Goal: Transaction & Acquisition: Purchase product/service

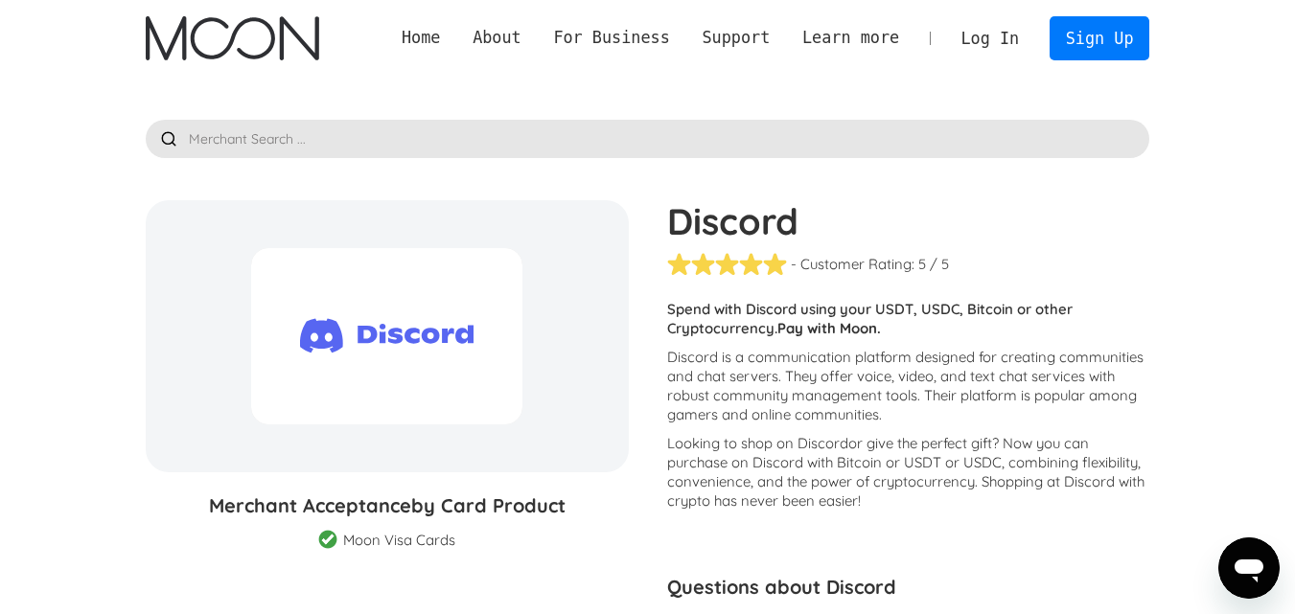
click at [985, 33] on link "Log In" at bounding box center [990, 38] width 90 height 42
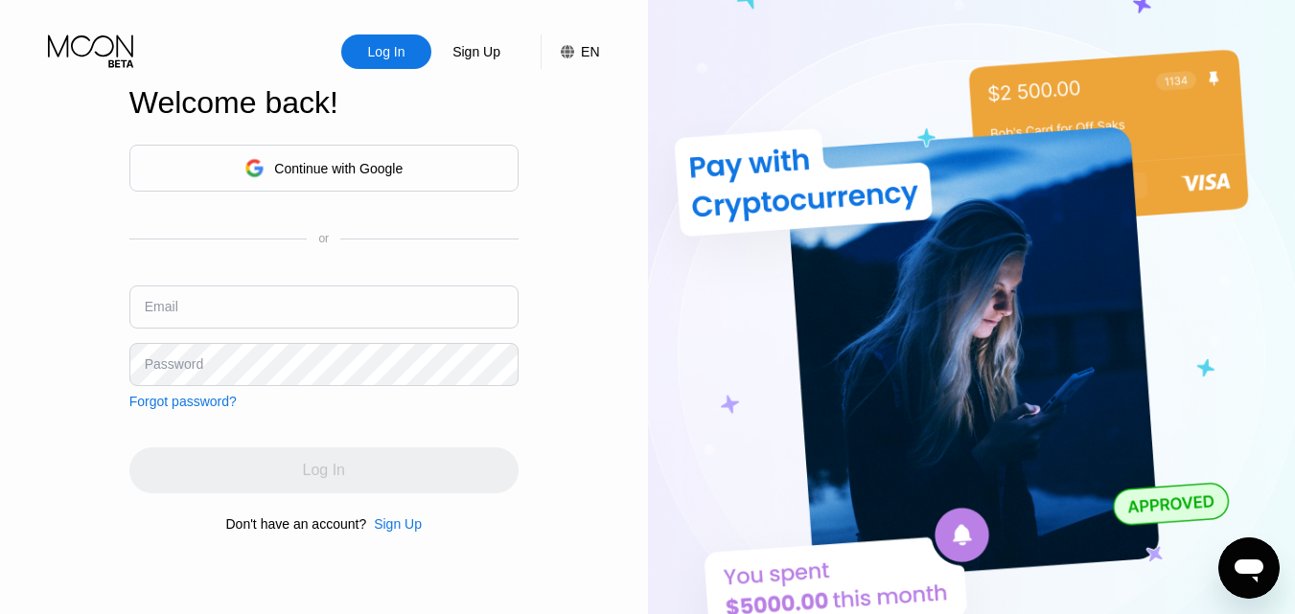
click at [310, 308] on input "text" at bounding box center [323, 307] width 389 height 43
type input "[EMAIL_ADDRESS][DOMAIN_NAME]"
click at [402, 528] on div "Sign Up" at bounding box center [398, 524] width 48 height 15
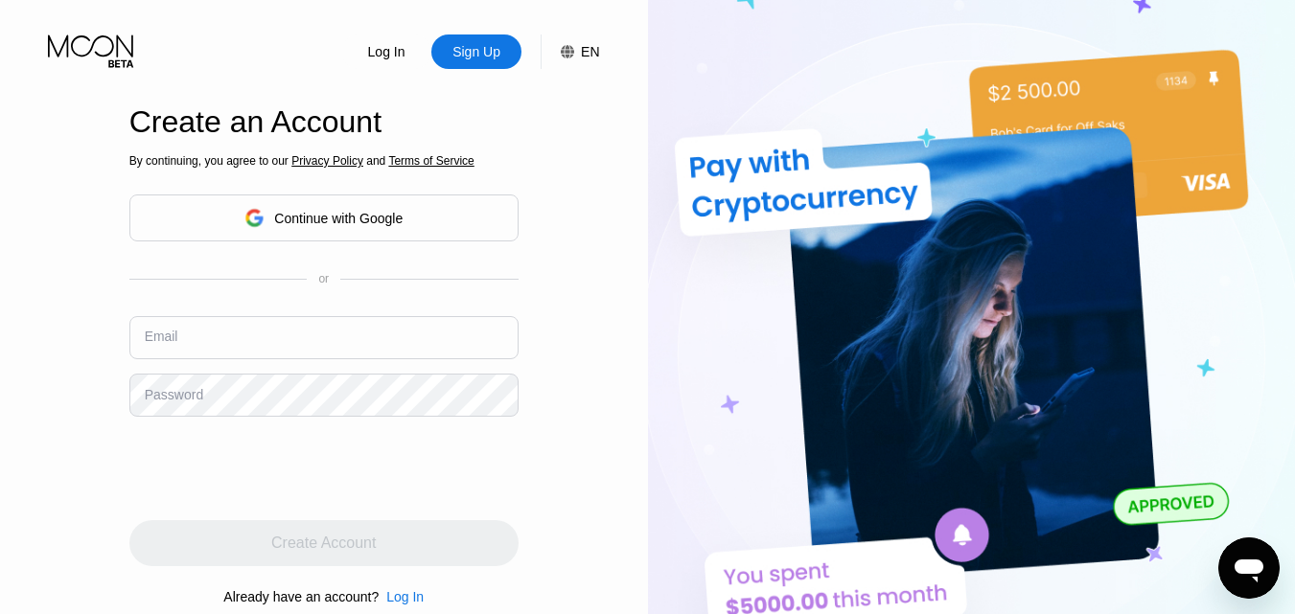
click at [370, 327] on input "text" at bounding box center [323, 337] width 389 height 43
type input "ishqnvip@gmail.com"
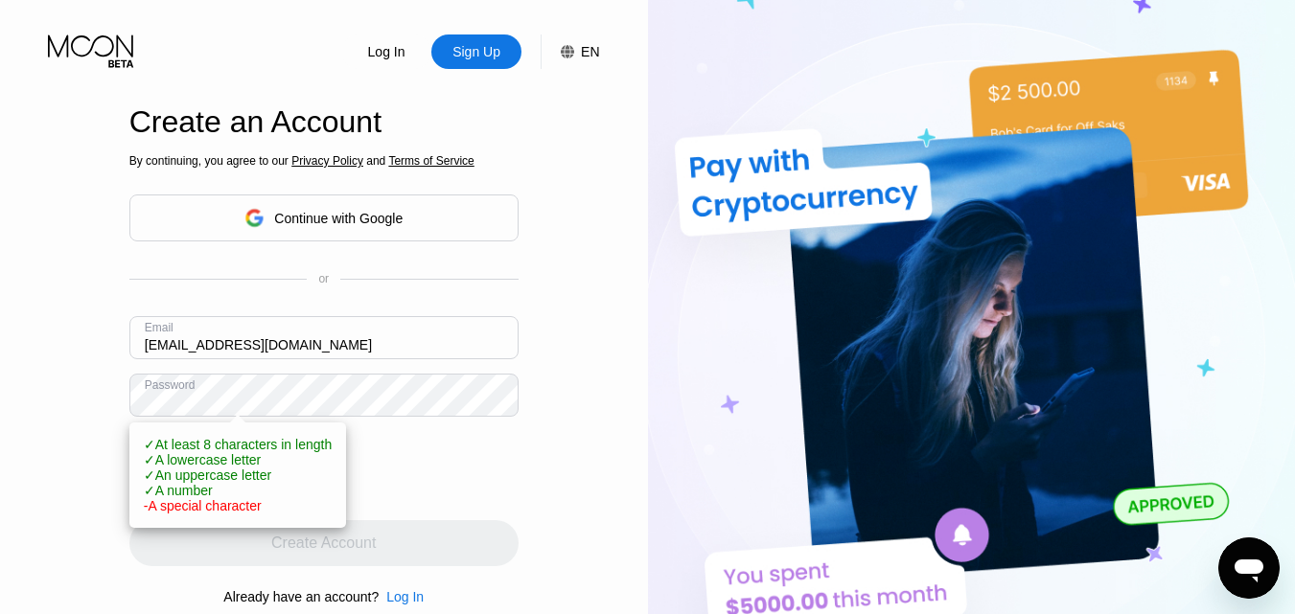
click at [478, 495] on div at bounding box center [323, 468] width 389 height 75
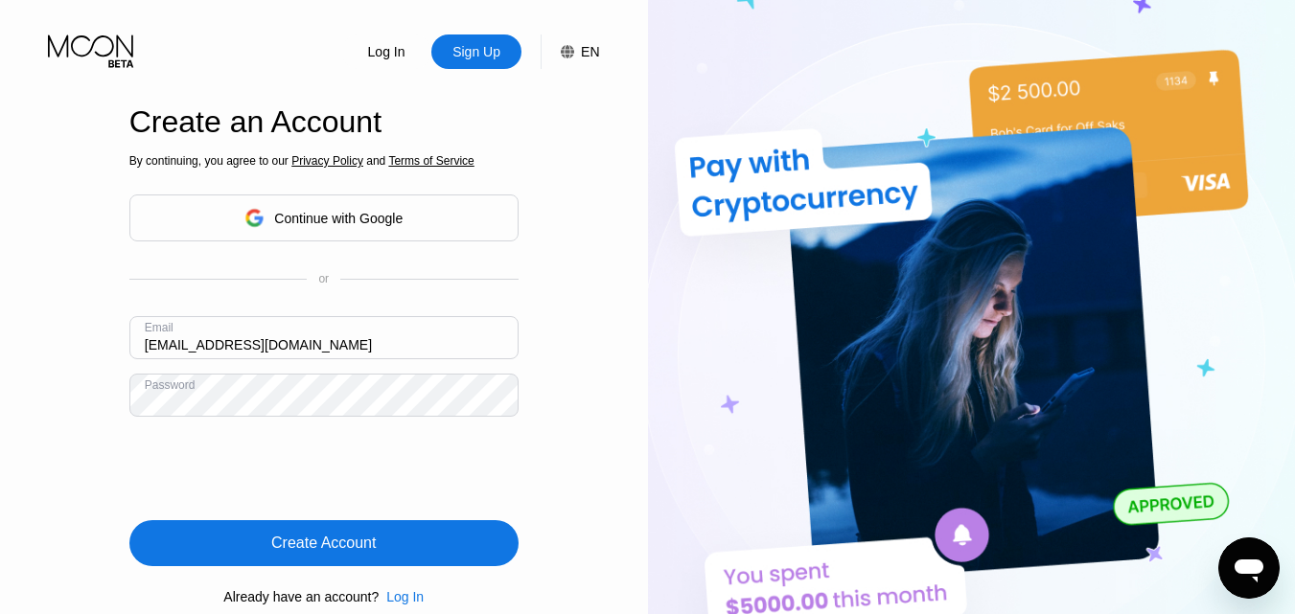
click at [437, 552] on div "Create Account" at bounding box center [323, 543] width 389 height 46
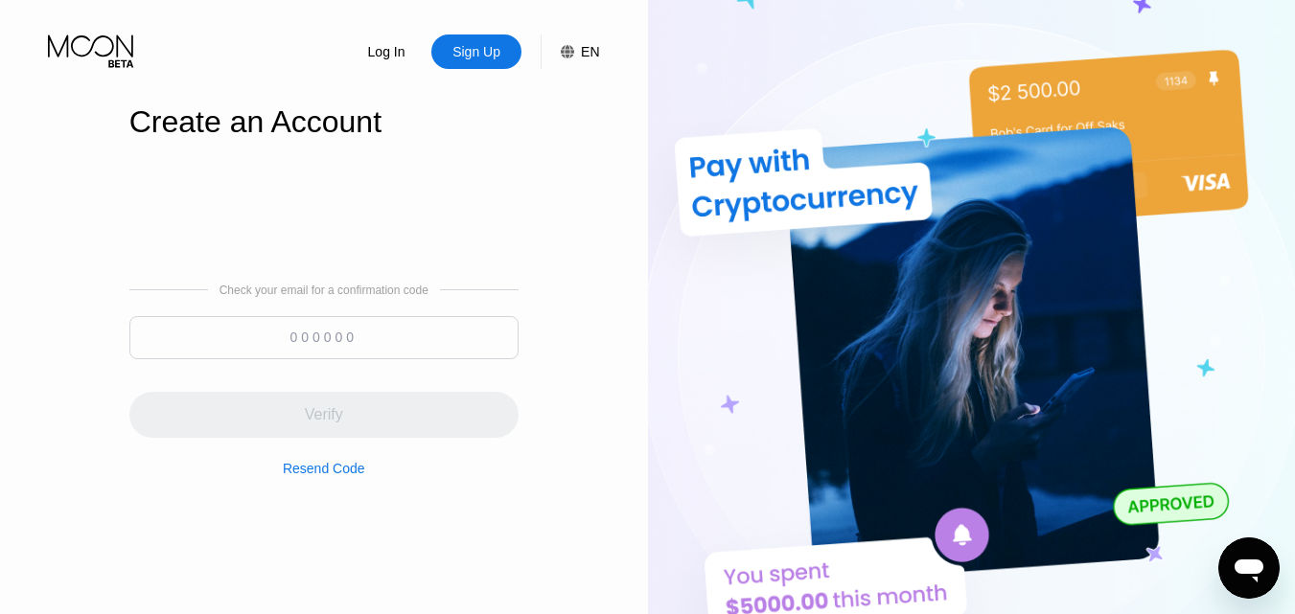
click at [391, 312] on div "Check your email for a confirmation code Verify Resend Code" at bounding box center [323, 380] width 389 height 193
click at [379, 327] on input at bounding box center [323, 337] width 389 height 43
paste input "229496"
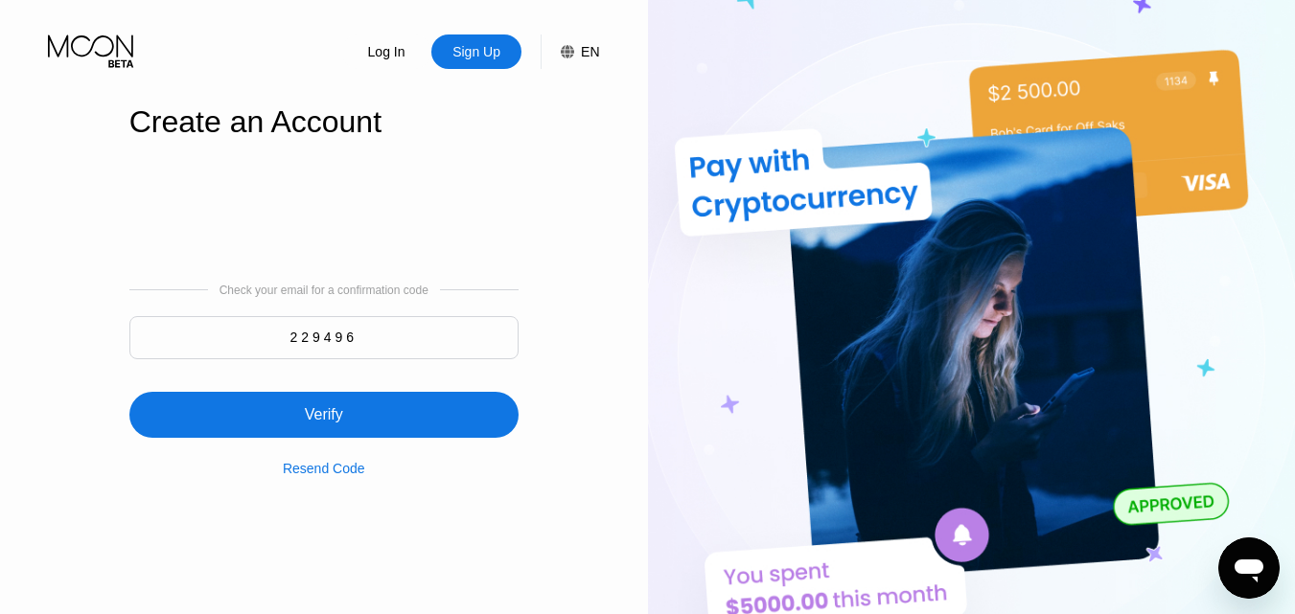
type input "229496"
click at [389, 408] on div "Verify" at bounding box center [323, 415] width 389 height 46
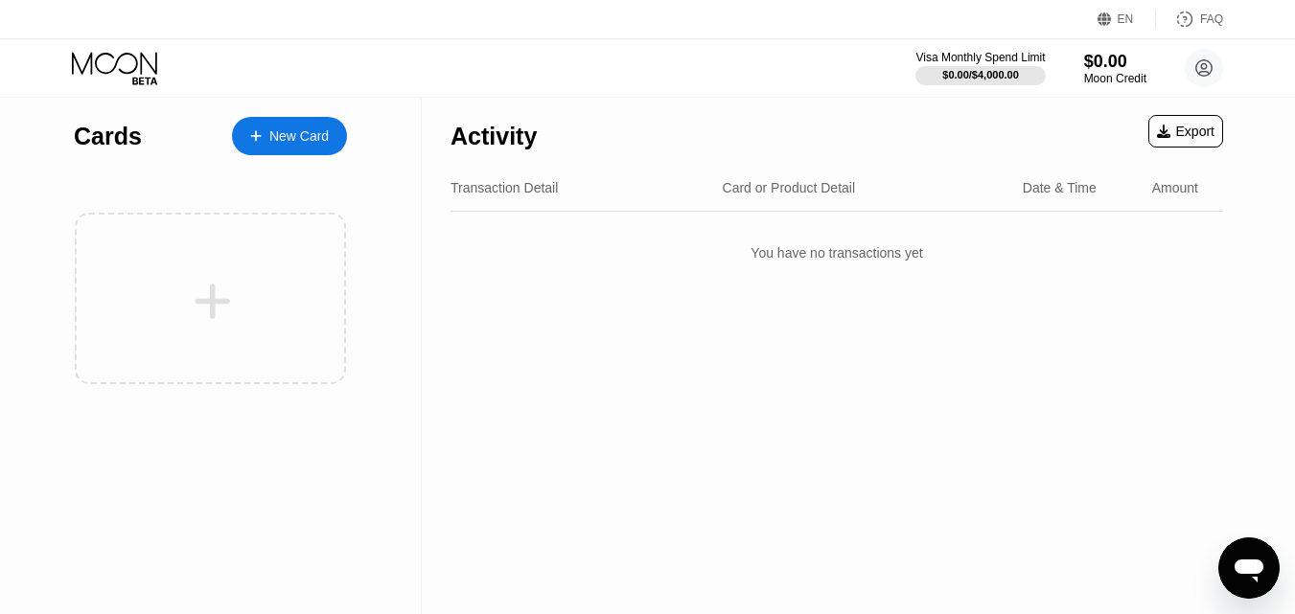
click at [283, 140] on div "New Card" at bounding box center [298, 136] width 59 height 16
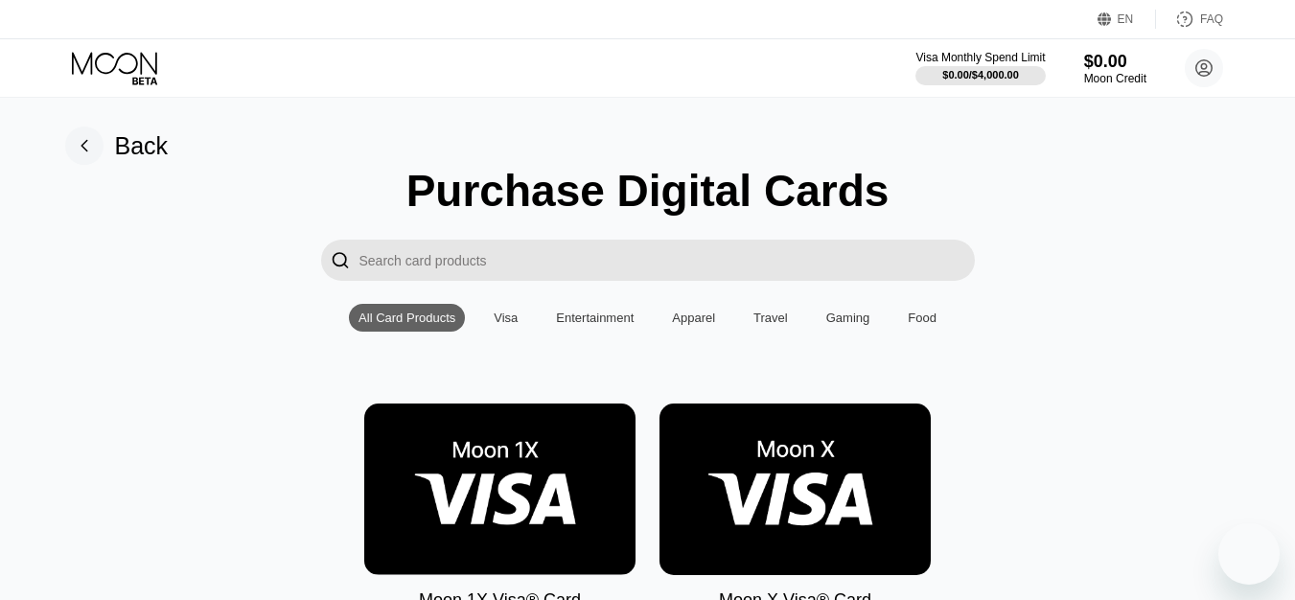
click at [834, 403] on img at bounding box center [794, 489] width 271 height 172
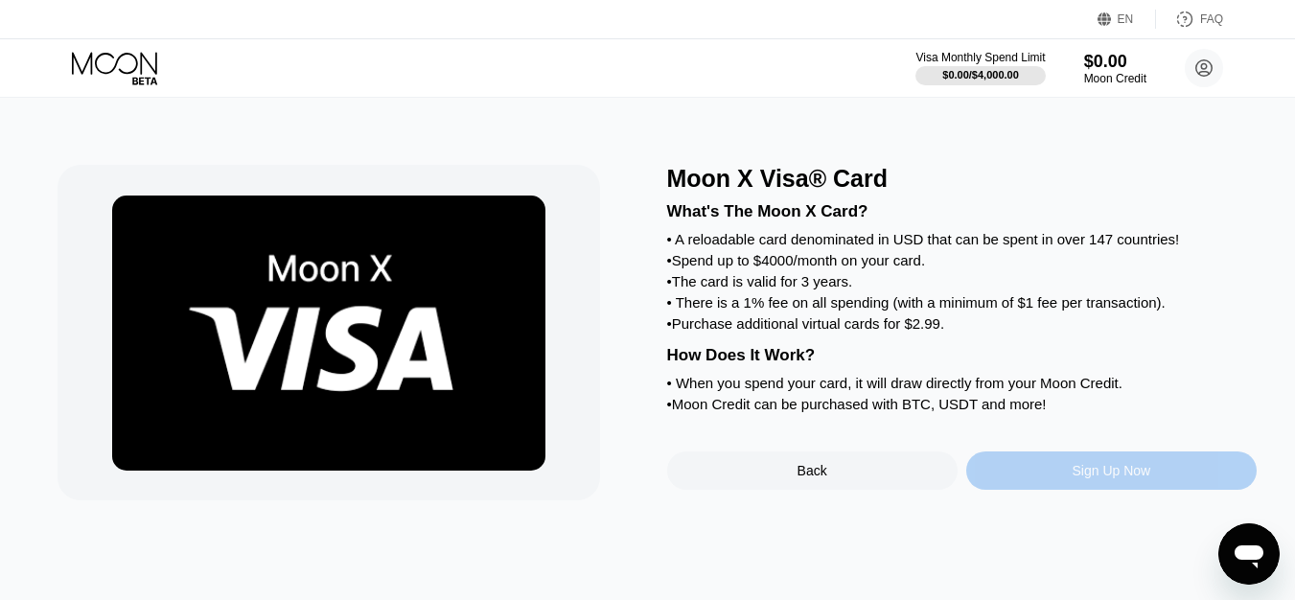
click at [1119, 478] on div "Sign Up Now" at bounding box center [1111, 470] width 79 height 15
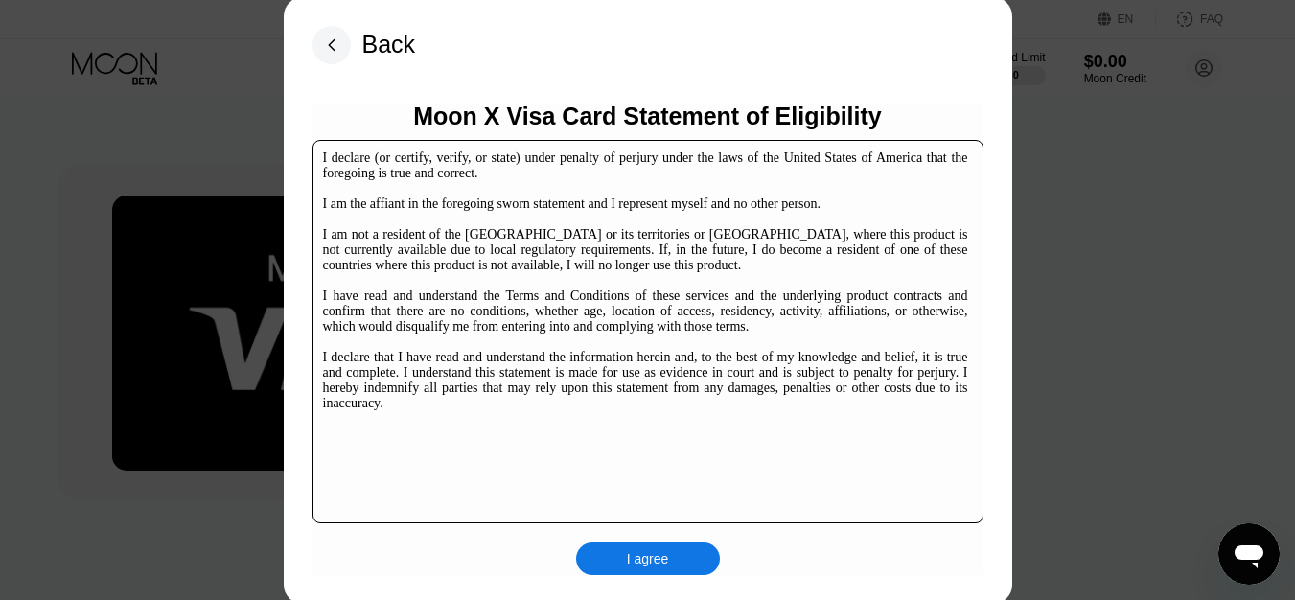
click at [654, 552] on div "I agree" at bounding box center [648, 558] width 42 height 17
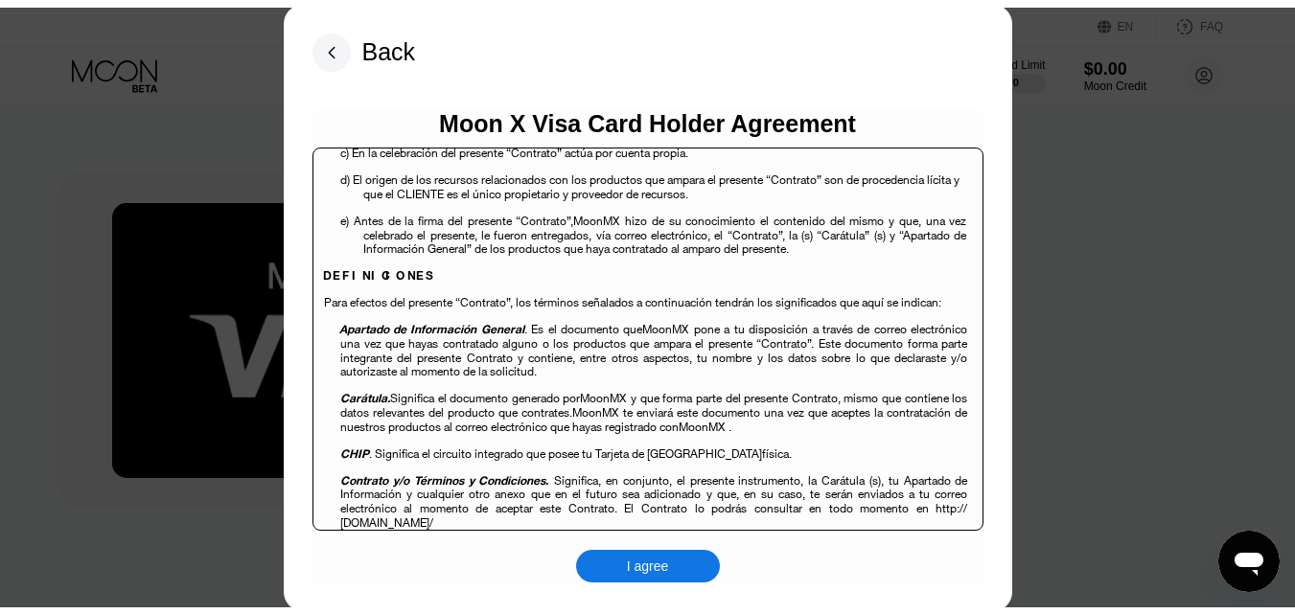
scroll to position [958, 0]
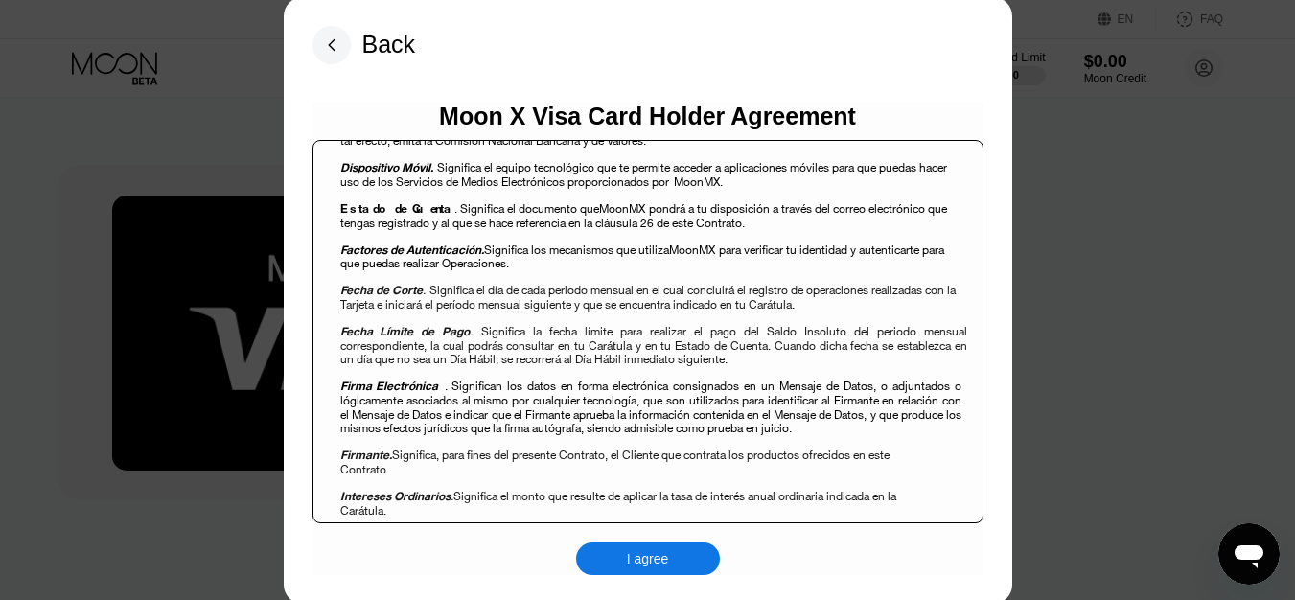
click at [681, 545] on div "I agree" at bounding box center [648, 558] width 144 height 33
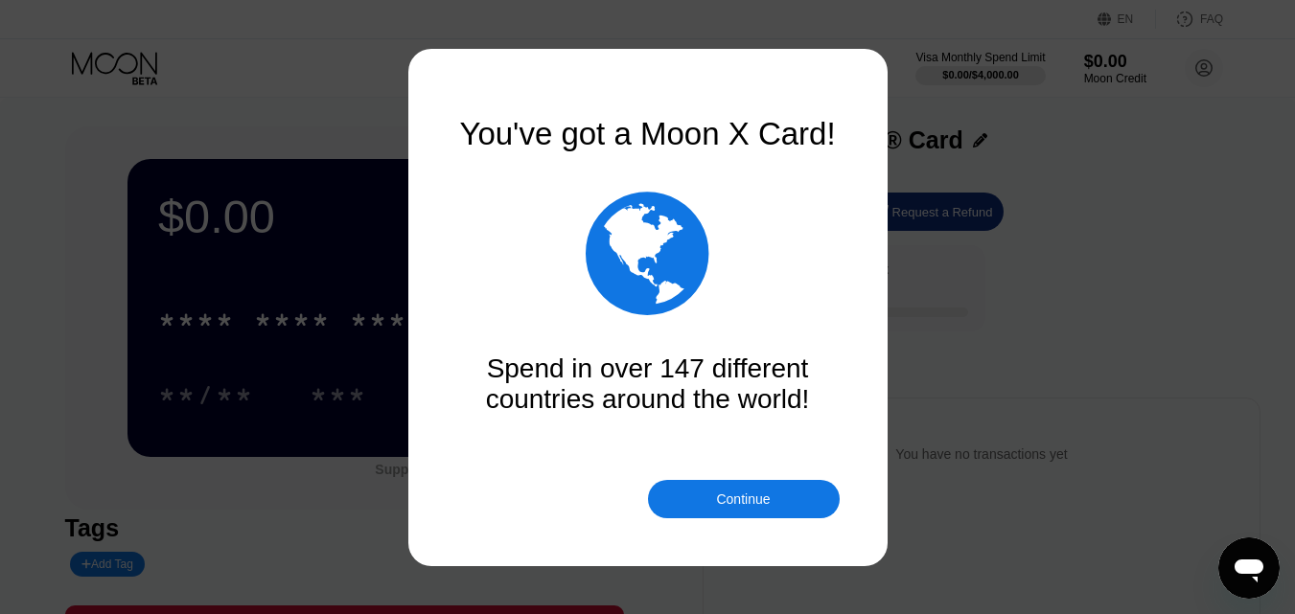
click at [747, 495] on div "Continue" at bounding box center [743, 499] width 54 height 15
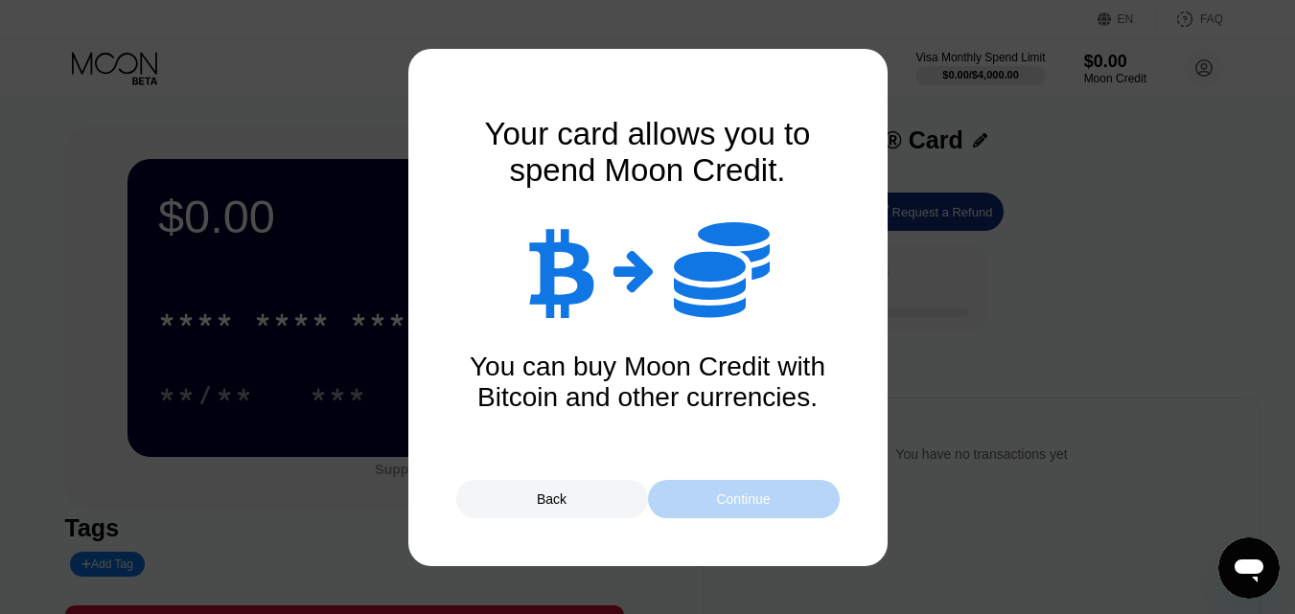
click at [720, 492] on div "Continue" at bounding box center [743, 499] width 54 height 15
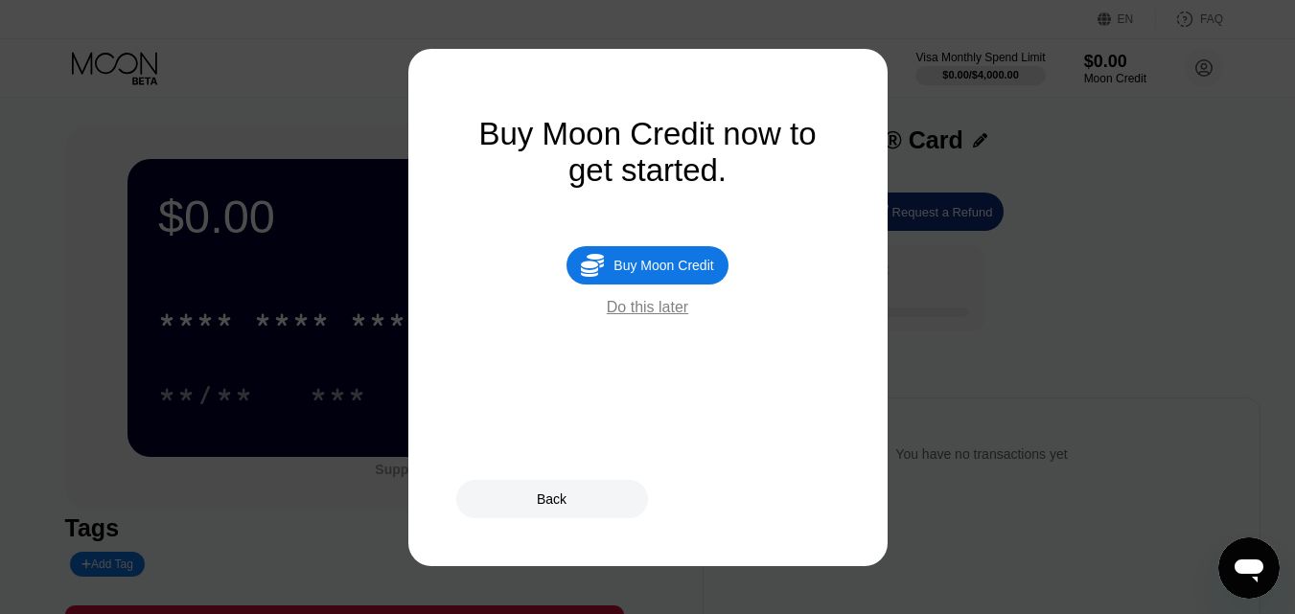
click at [666, 316] on div "Do this later" at bounding box center [647, 307] width 81 height 17
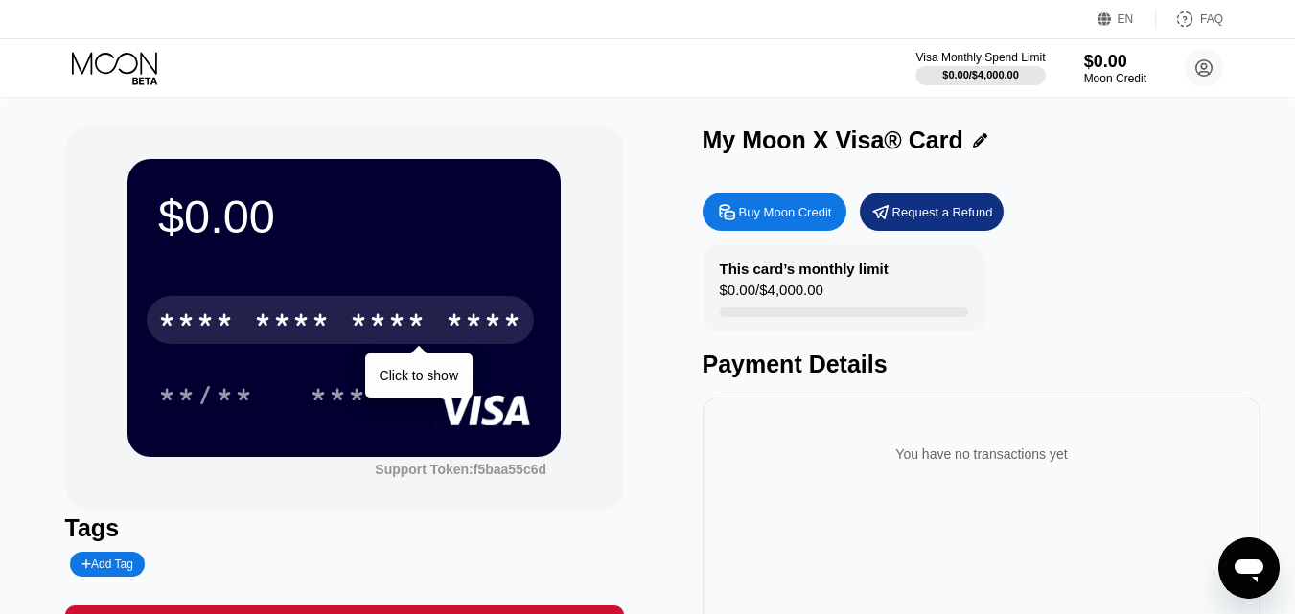
click at [311, 314] on div "* * * *" at bounding box center [292, 323] width 77 height 31
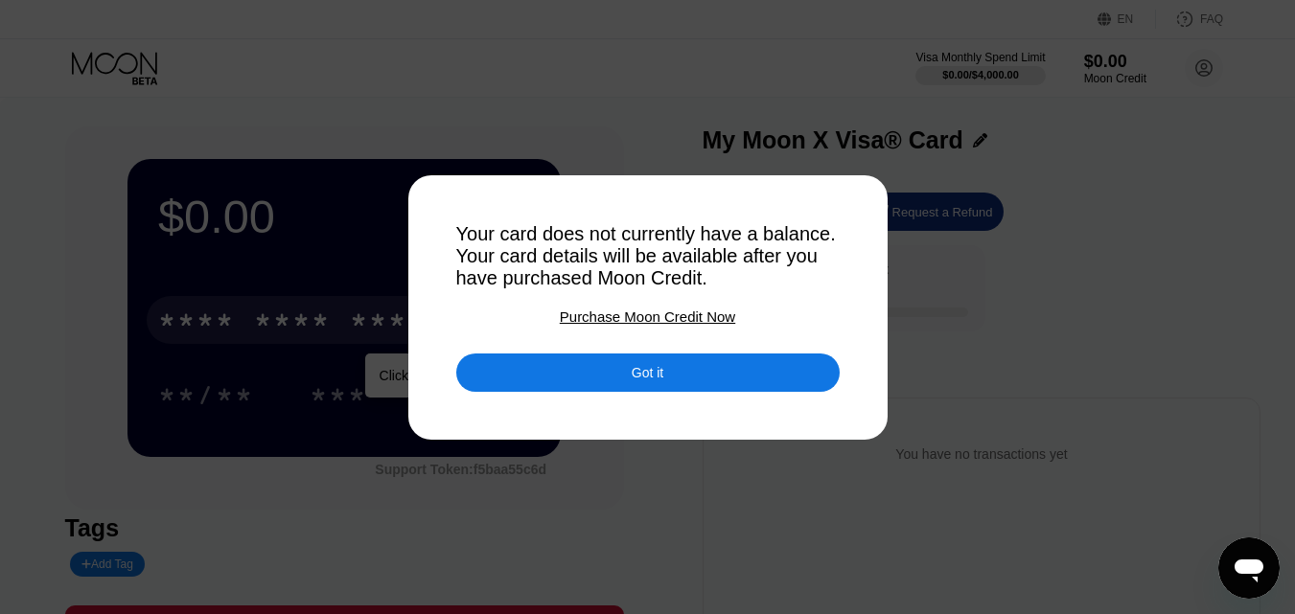
click at [706, 320] on div "Purchase Moon Credit Now" at bounding box center [647, 317] width 175 height 16
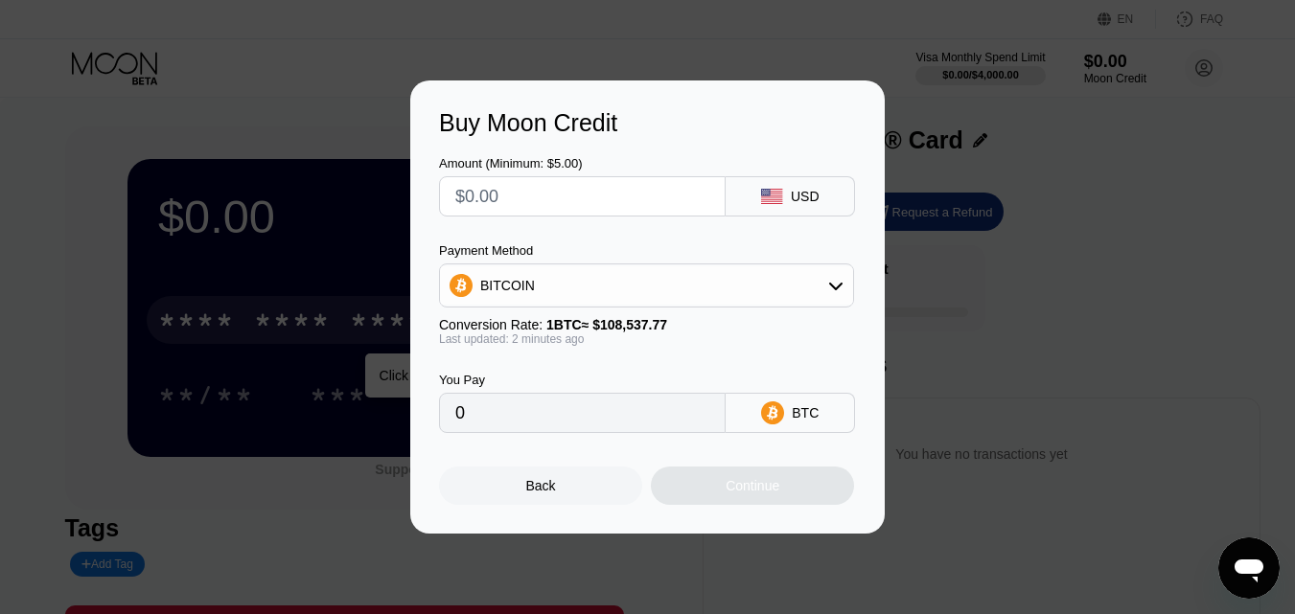
click at [774, 289] on div "BITCOIN" at bounding box center [646, 285] width 413 height 38
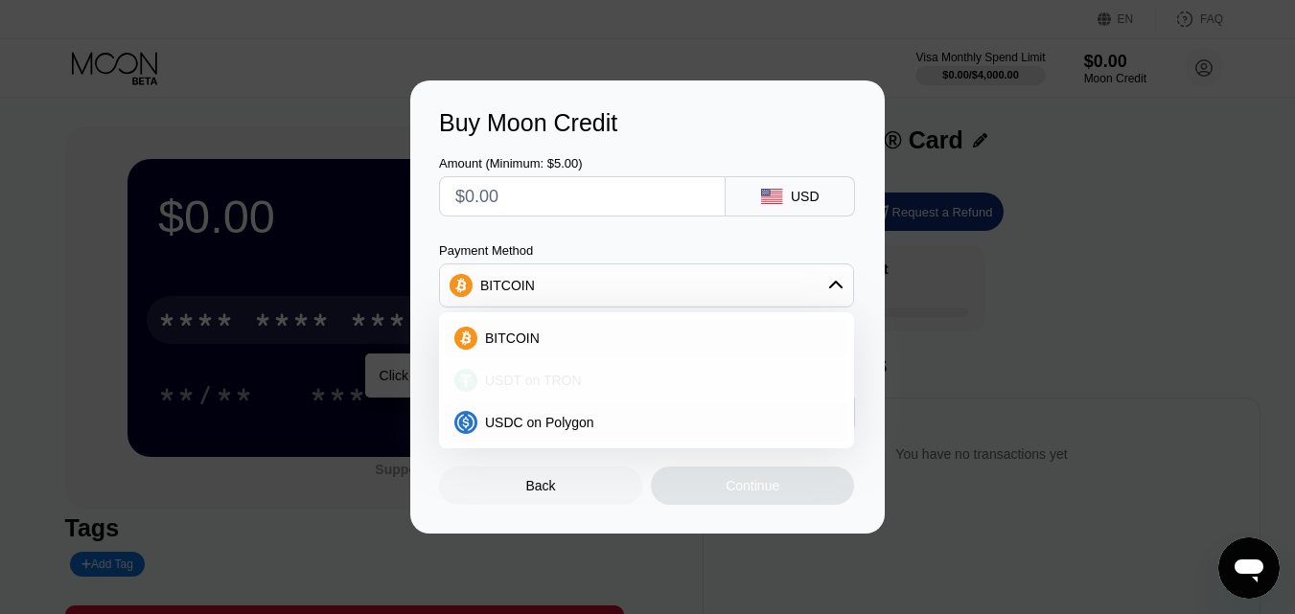
click at [616, 380] on div "USDT on TRON" at bounding box center [657, 380] width 361 height 15
type input "0.00"
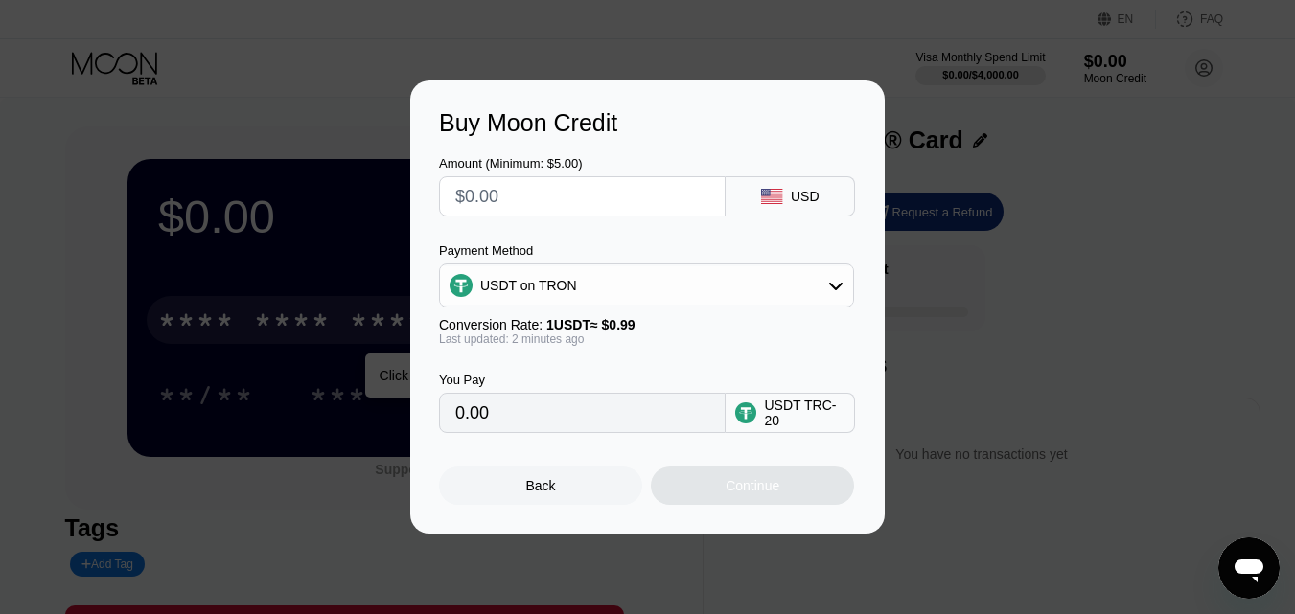
click at [676, 198] on input "text" at bounding box center [582, 196] width 254 height 38
click at [556, 504] on div "Back" at bounding box center [540, 486] width 203 height 38
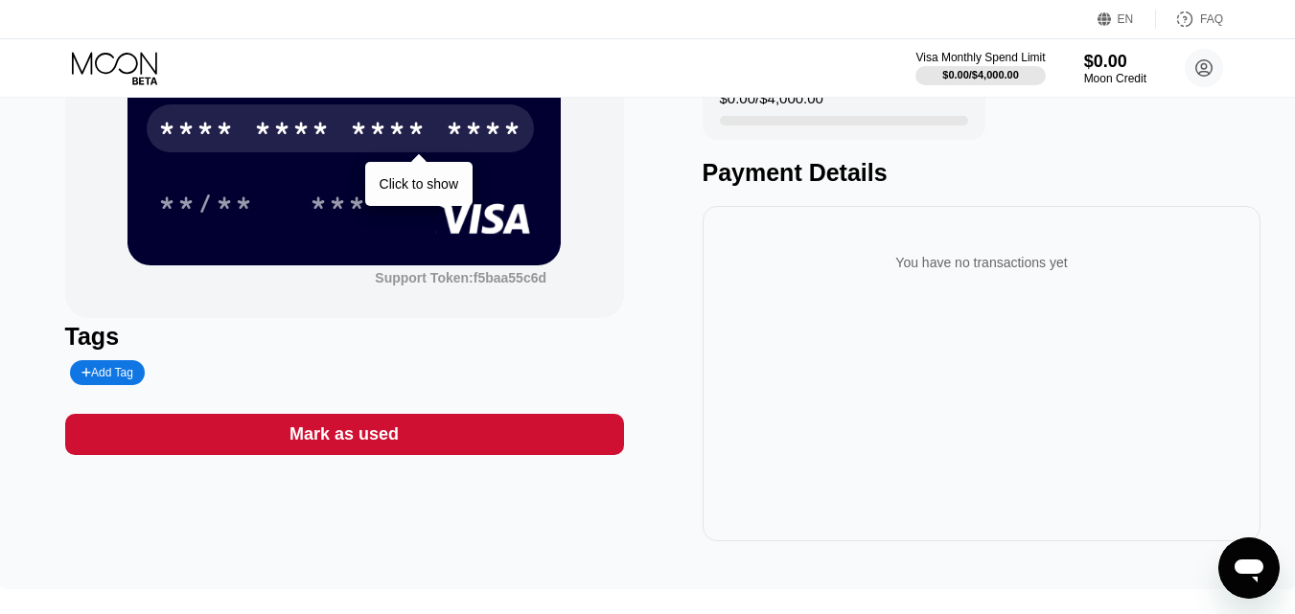
scroll to position [127, 0]
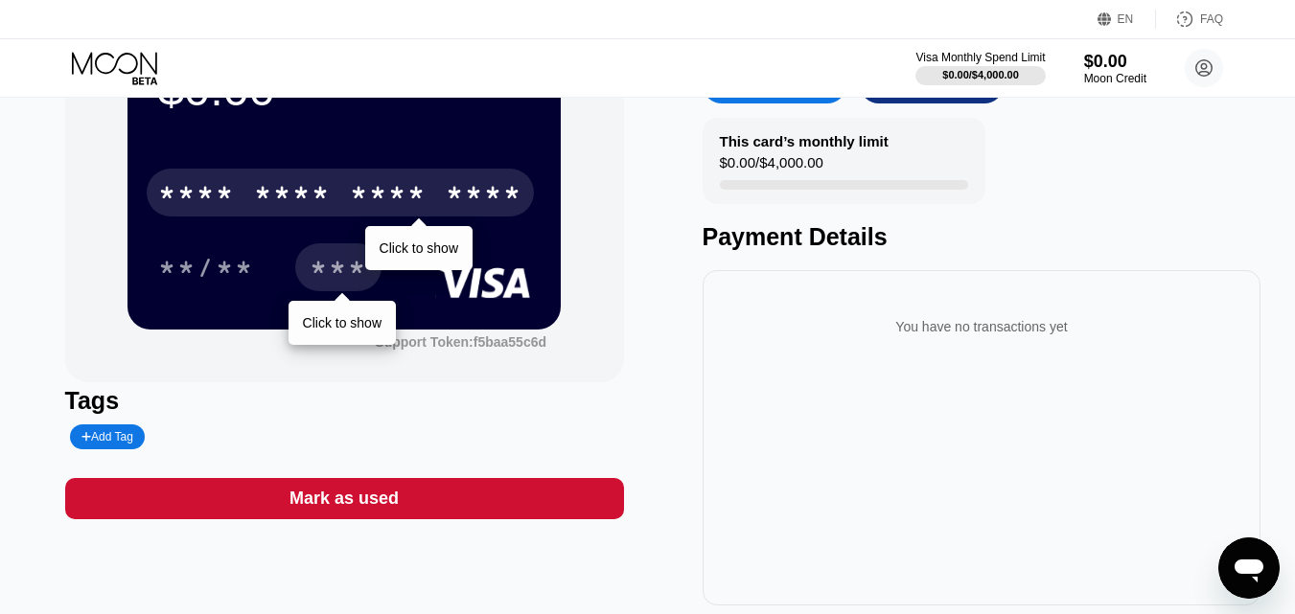
click at [356, 266] on div "***" at bounding box center [338, 270] width 57 height 31
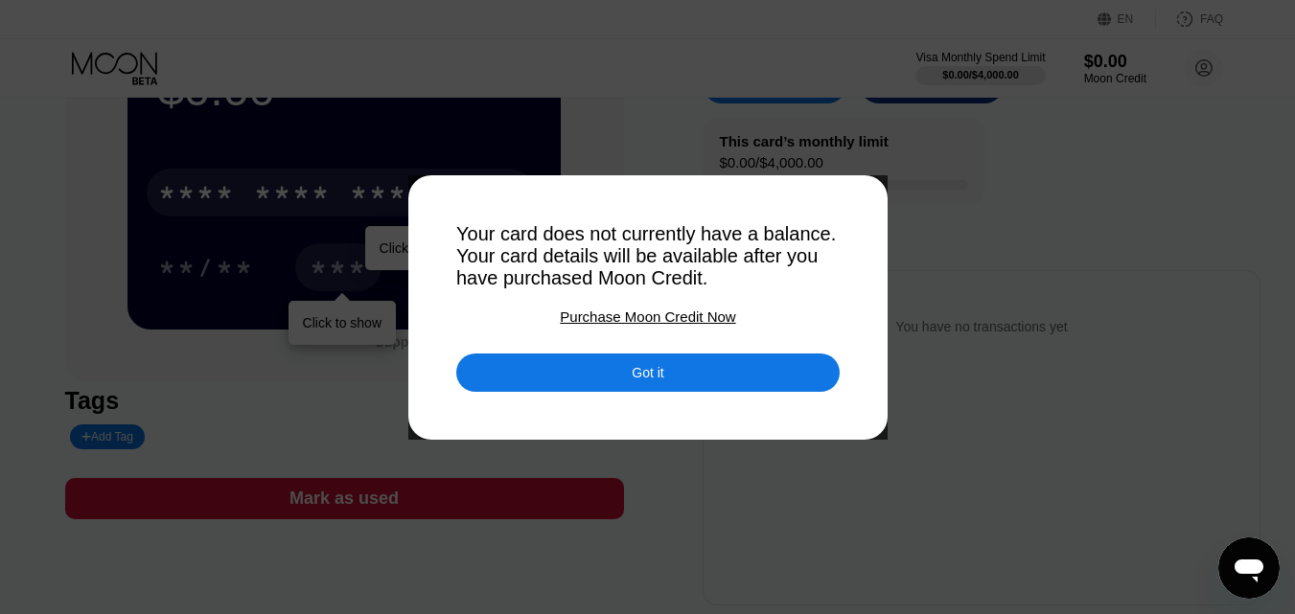
click at [658, 377] on div "Got it" at bounding box center [648, 372] width 32 height 17
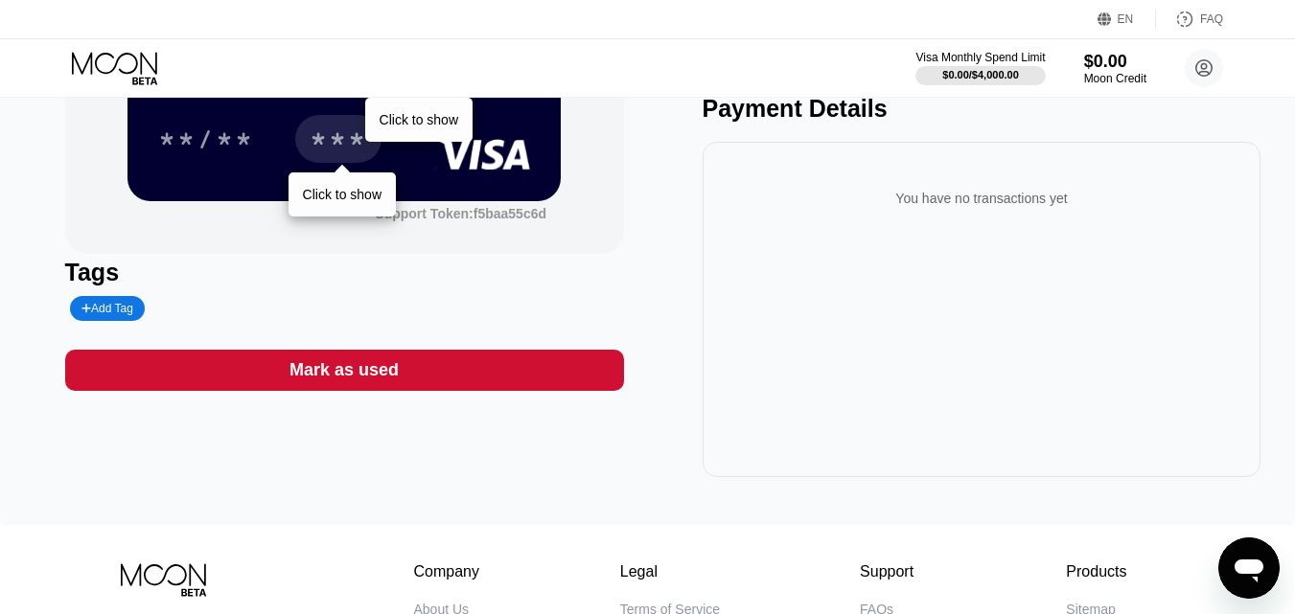
scroll to position [0, 0]
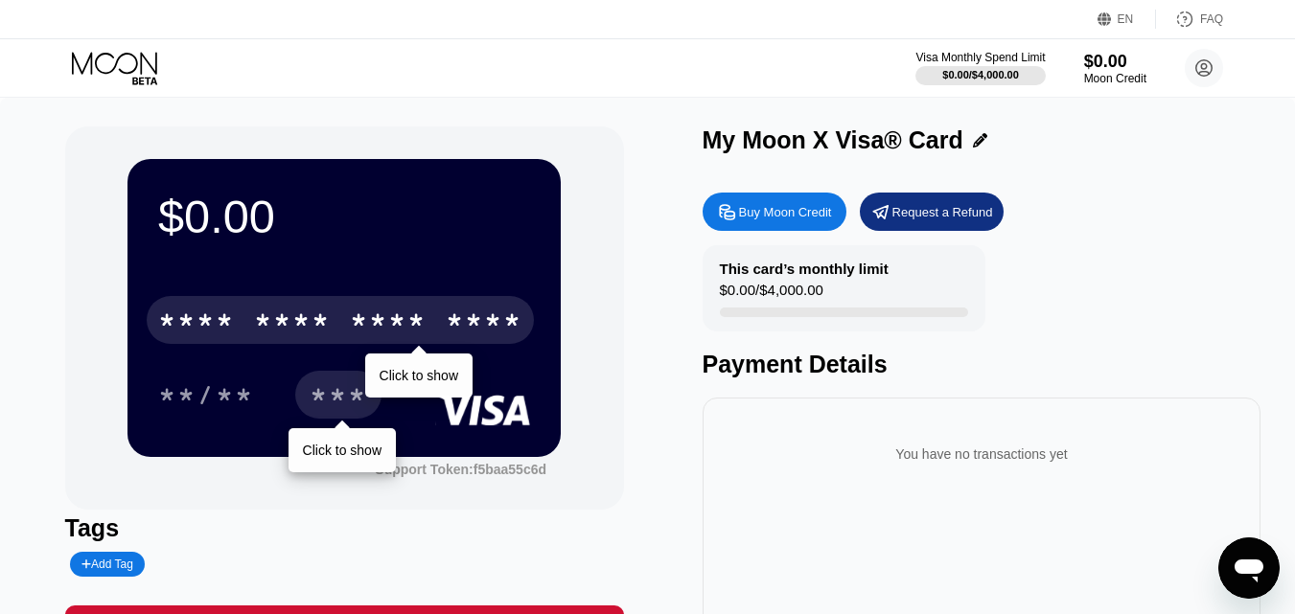
click at [973, 140] on icon at bounding box center [980, 140] width 14 height 14
click at [793, 211] on div "Buy Moon Credit" at bounding box center [785, 212] width 93 height 16
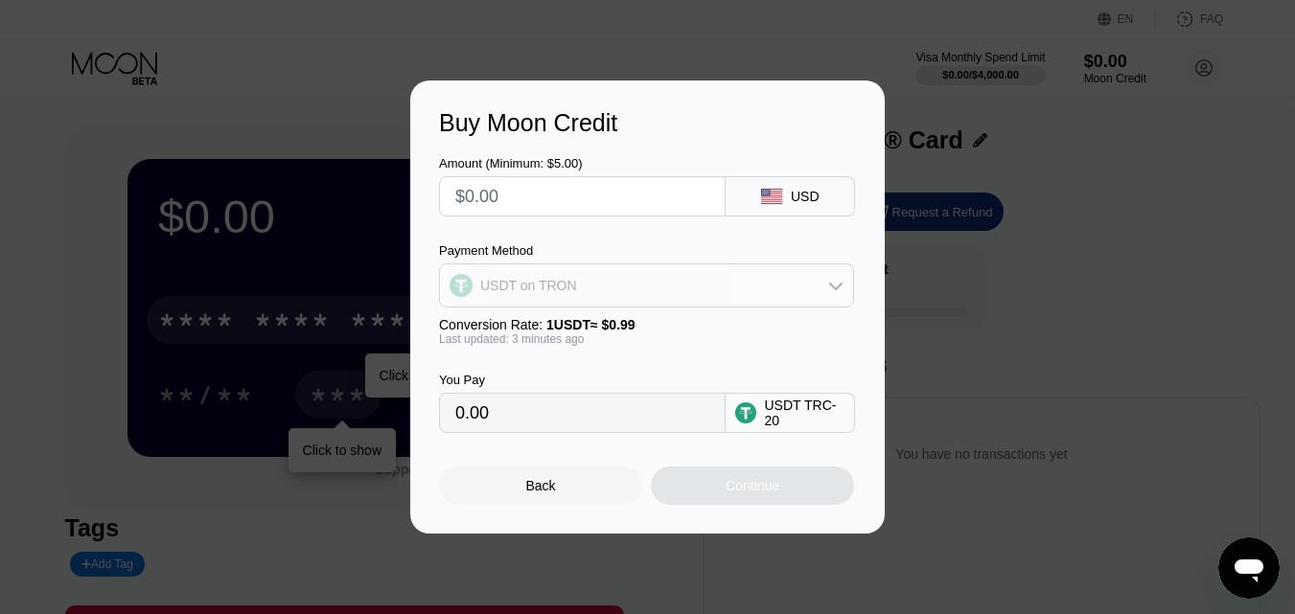
click at [659, 286] on div "USDT on TRON" at bounding box center [646, 285] width 413 height 38
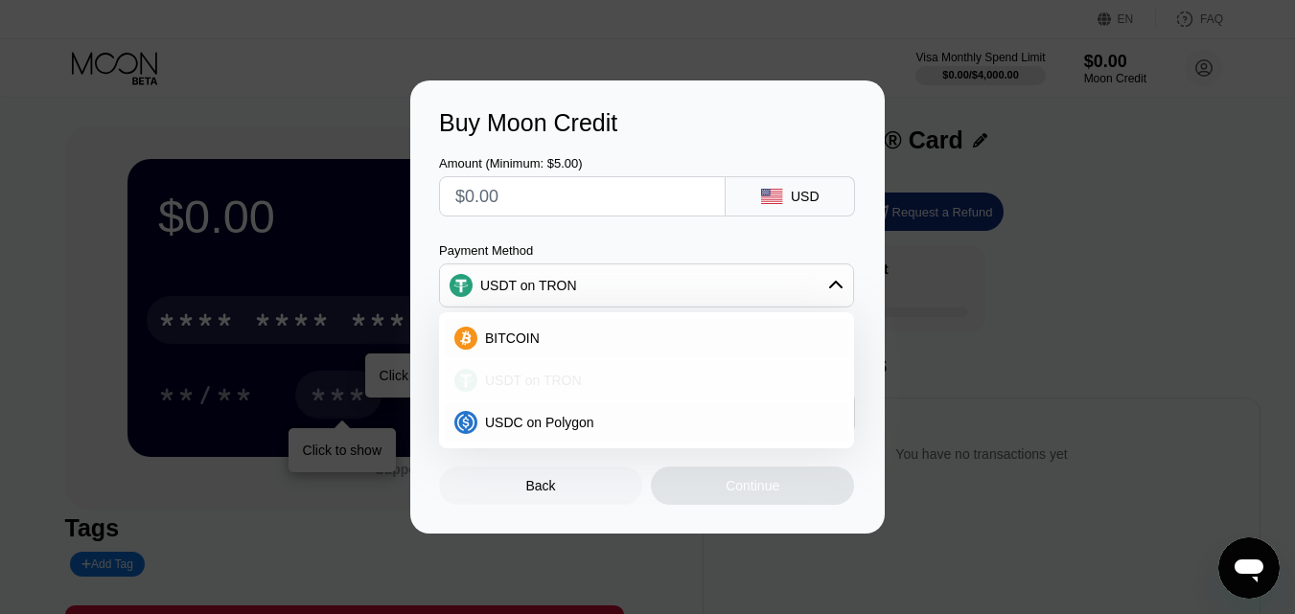
click at [633, 373] on div "USDT on TRON" at bounding box center [657, 380] width 361 height 15
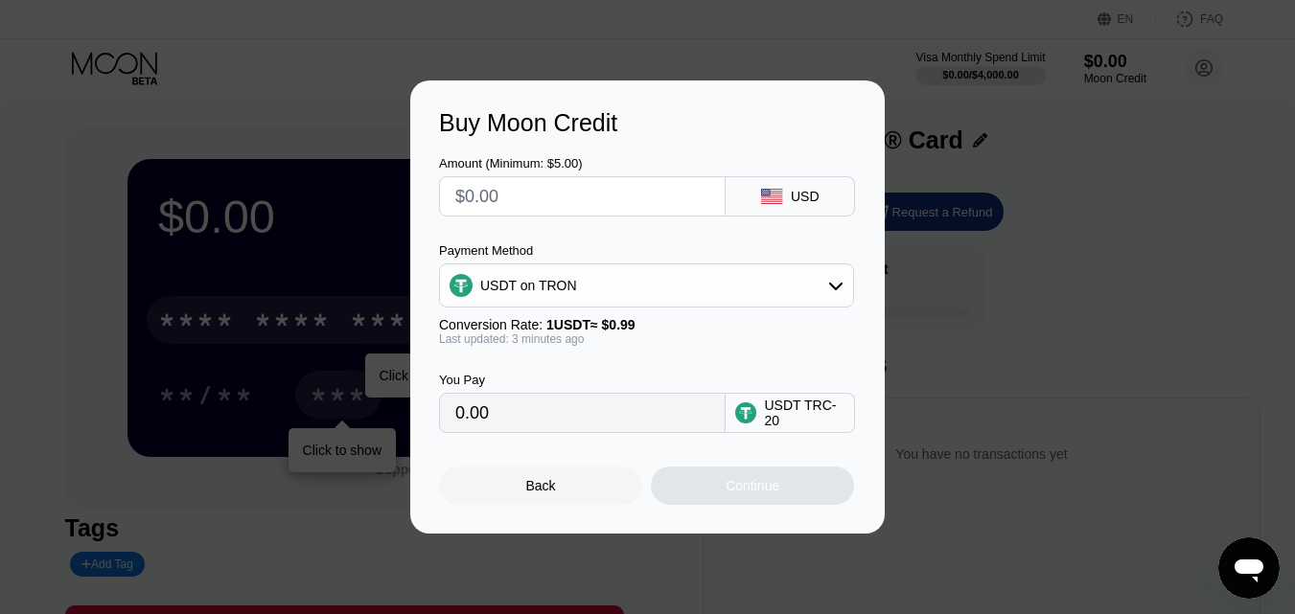
click at [685, 194] on input "text" at bounding box center [582, 196] width 254 height 38
type input "$1"
type input "1.01"
type input "$1"
click at [698, 288] on div "USDT on TRON" at bounding box center [646, 285] width 413 height 38
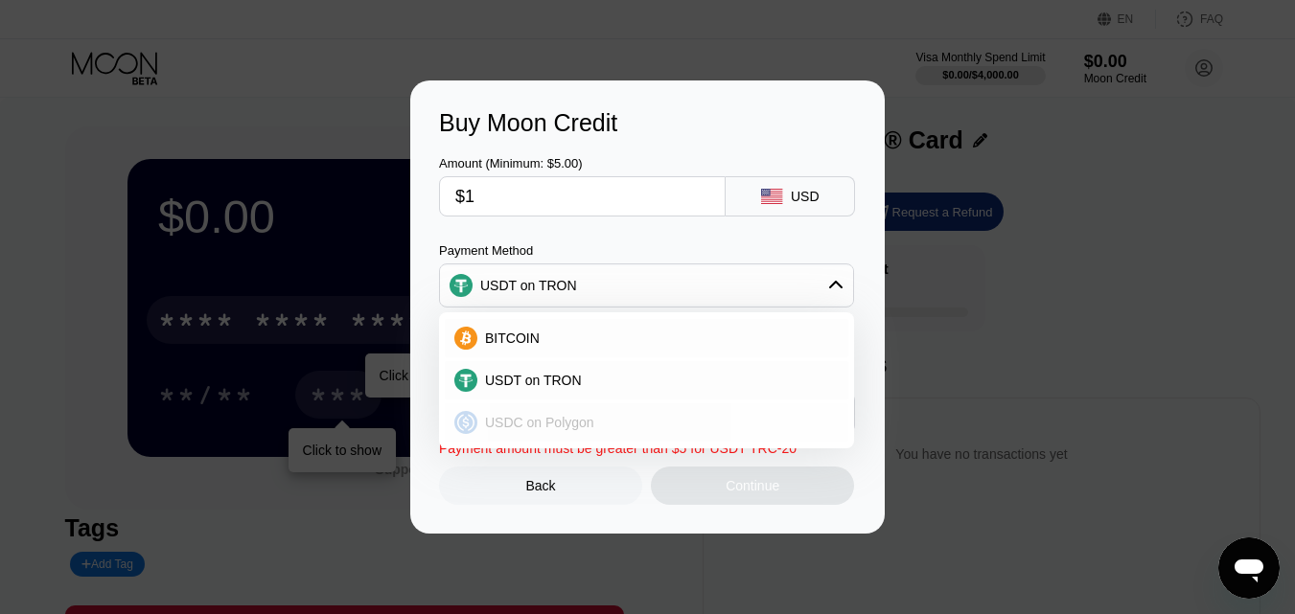
click at [631, 419] on div "USDC on Polygon" at bounding box center [657, 422] width 361 height 15
type input "1.00000000"
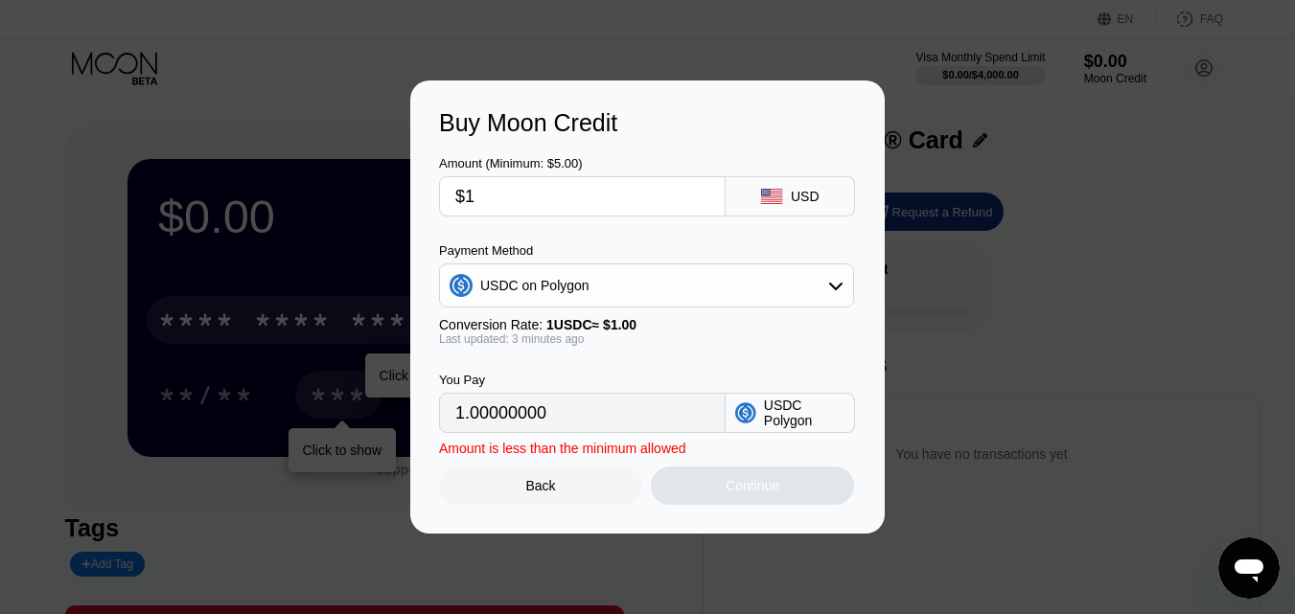
click at [619, 193] on input "$1" at bounding box center [582, 196] width 254 height 38
type input "$10"
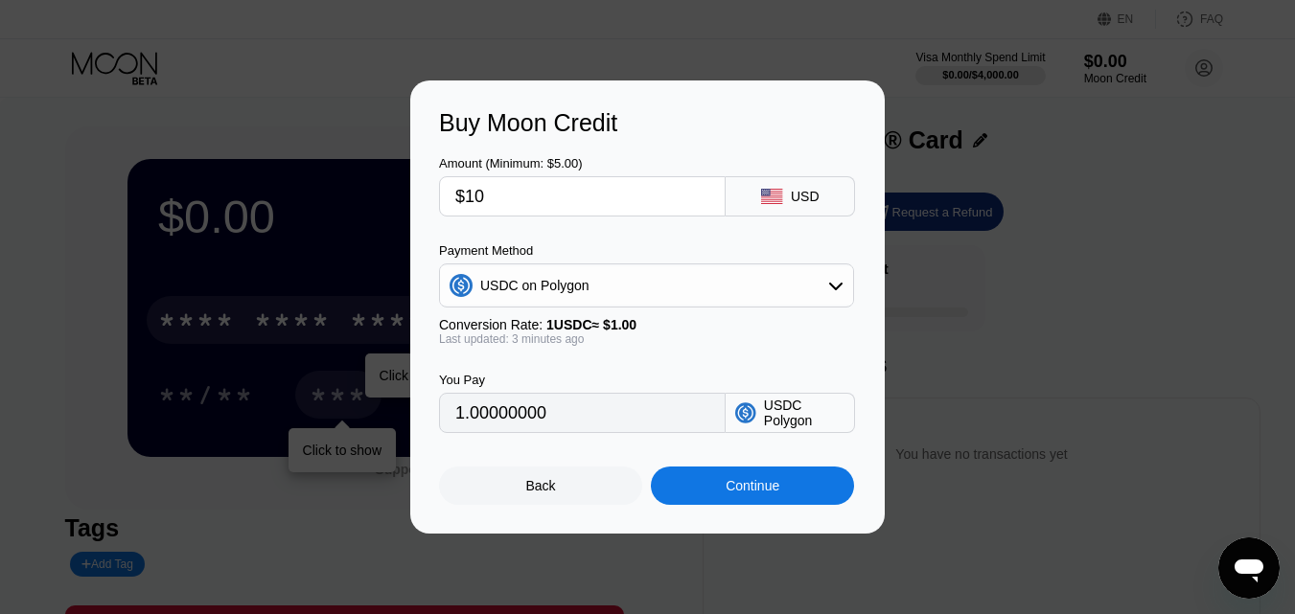
type input "10.00000000"
type input "$1"
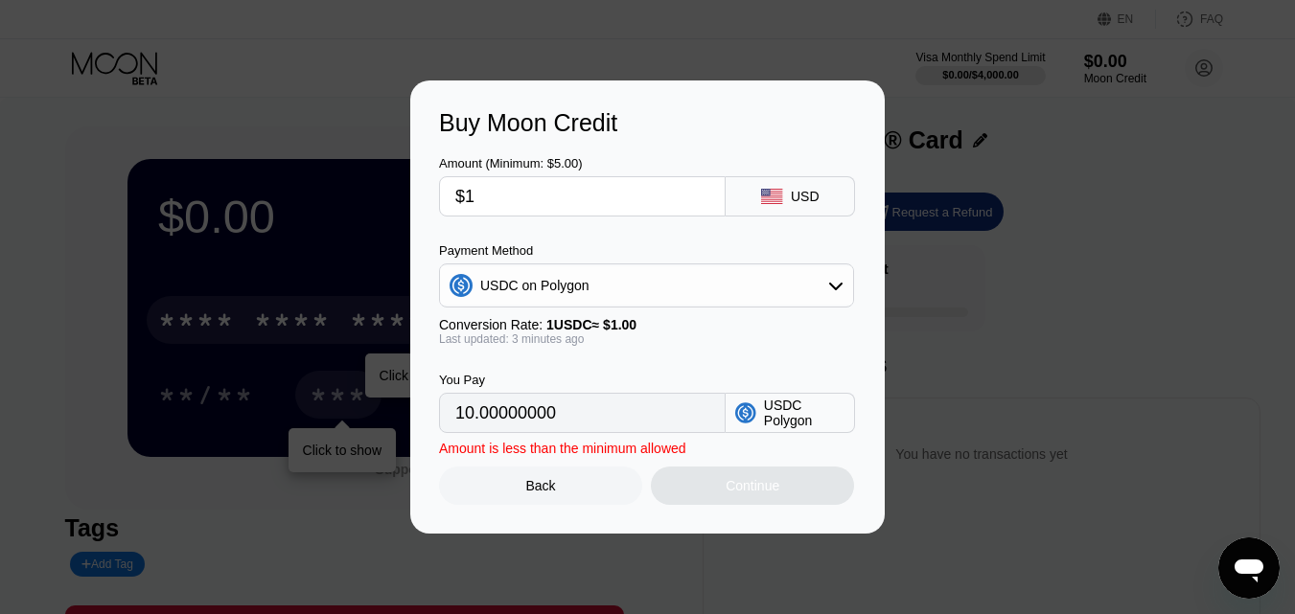
type input "1.00000000"
type input "$1.3"
type input "1.30000000"
type input "$1."
type input "1.00000000"
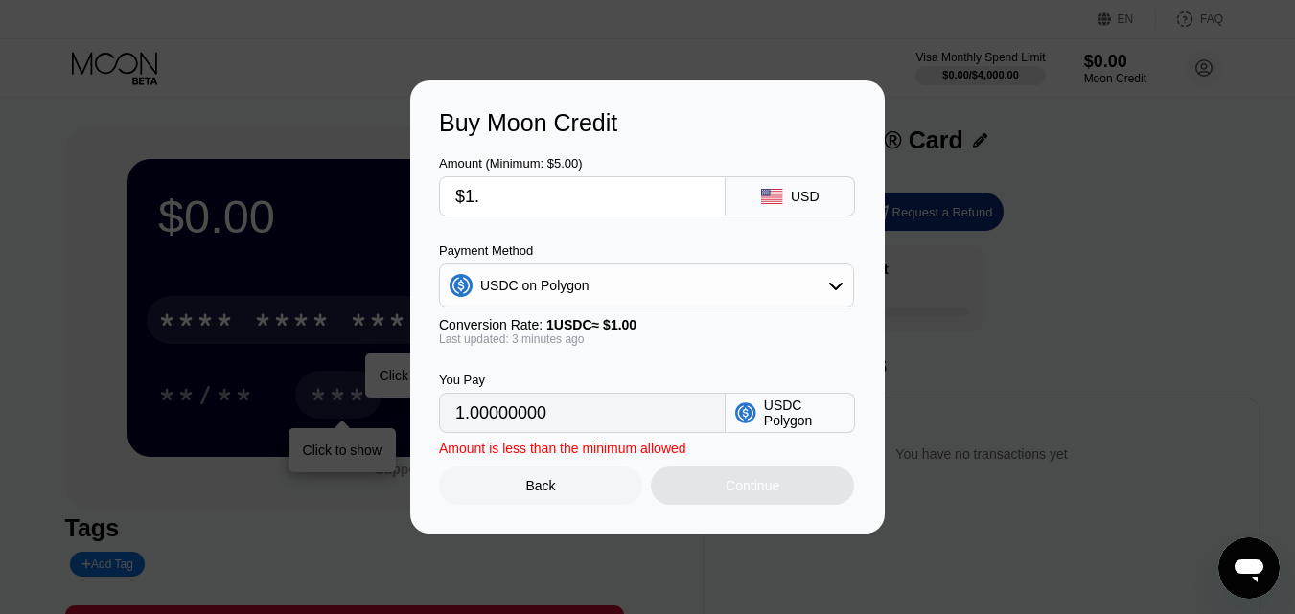
type input "$1"
type input "0"
type input "$2"
type input "2.00000000"
type input "0"
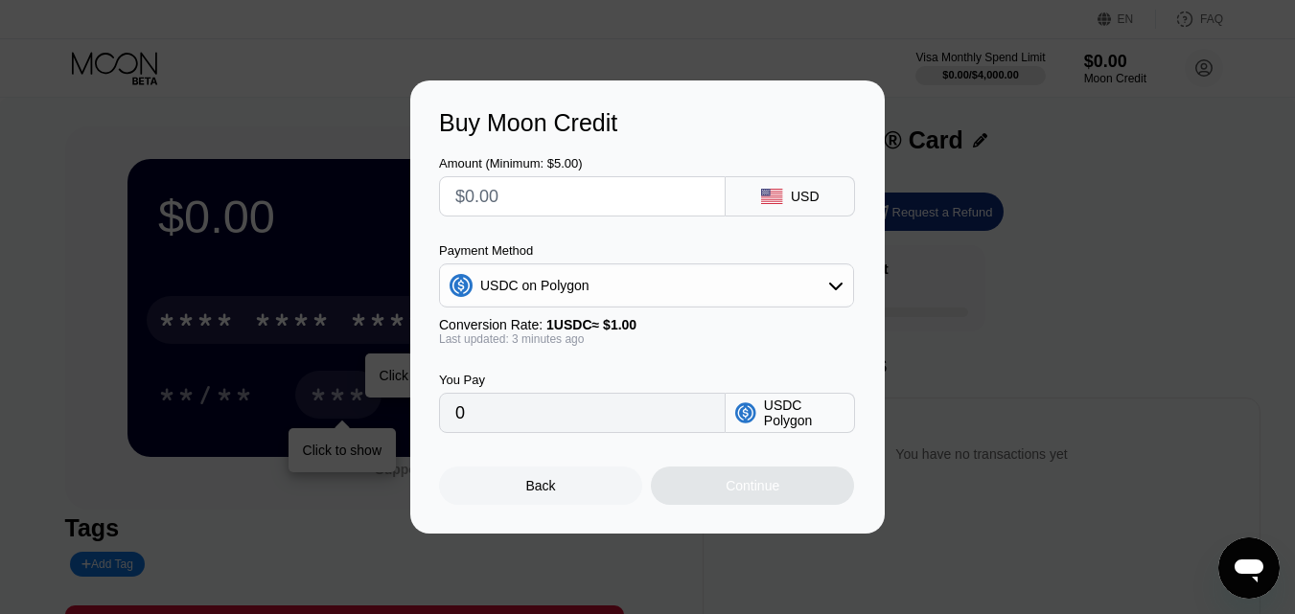
type input "$3"
type input "3.00000000"
type input "0"
type input "$4"
type input "4.00000000"
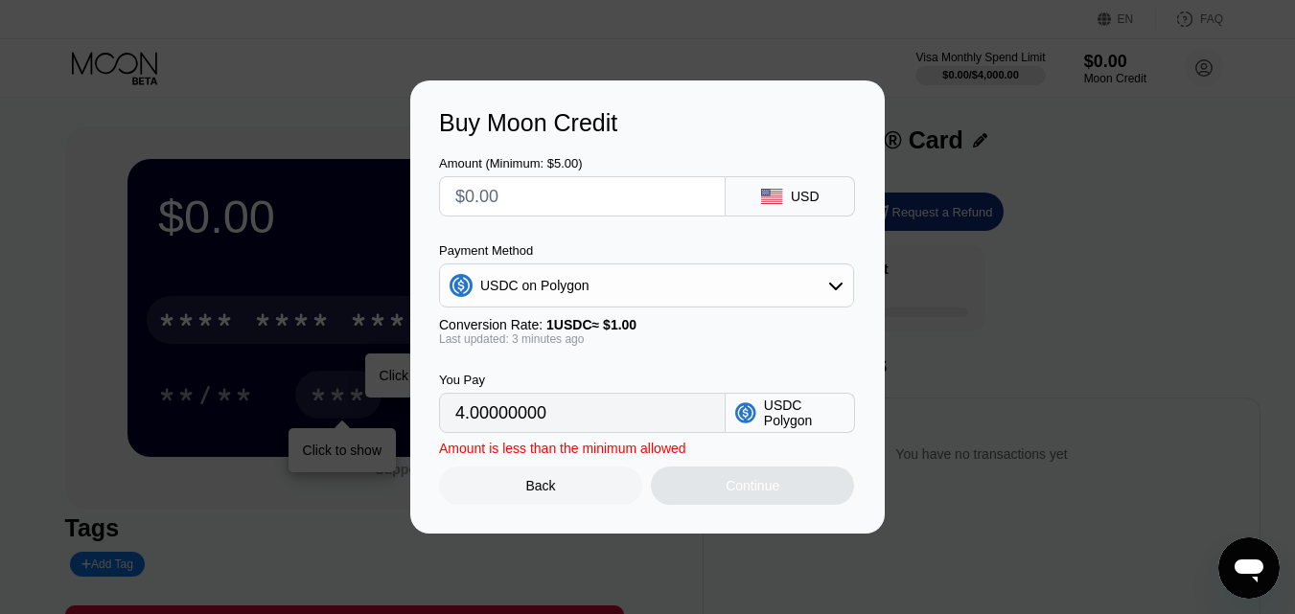
type input "0"
type input "$54"
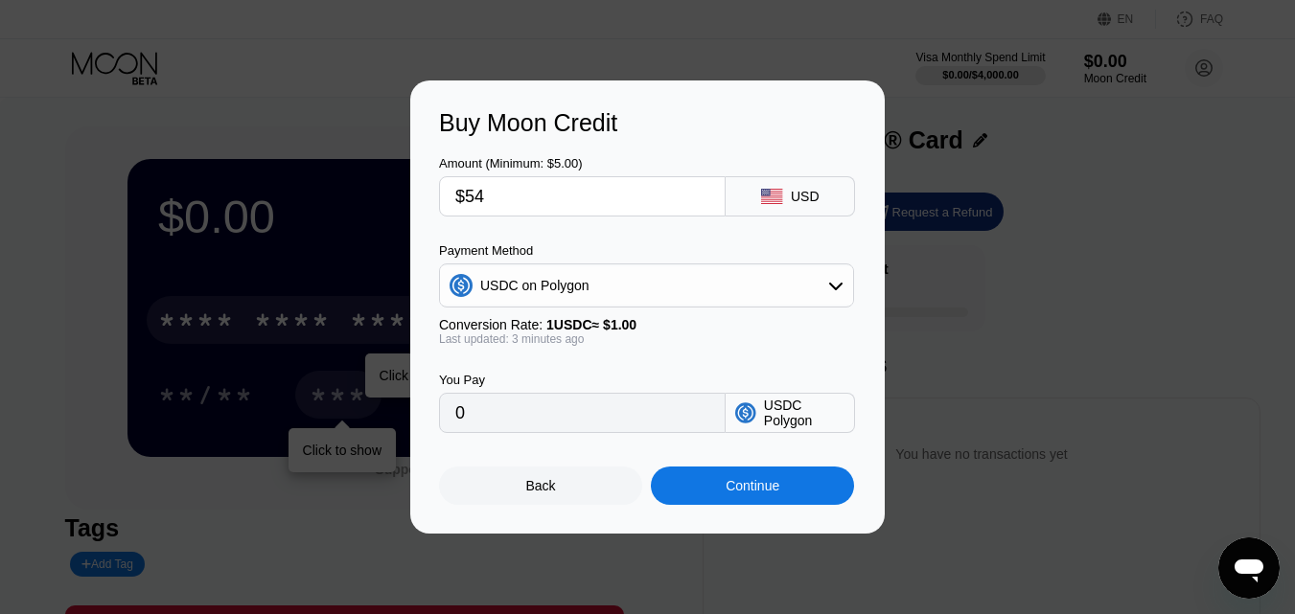
type input "54.00000000"
type input "$5"
type input "5.00000000"
type input "$5"
click at [767, 186] on div "USD" at bounding box center [789, 196] width 129 height 40
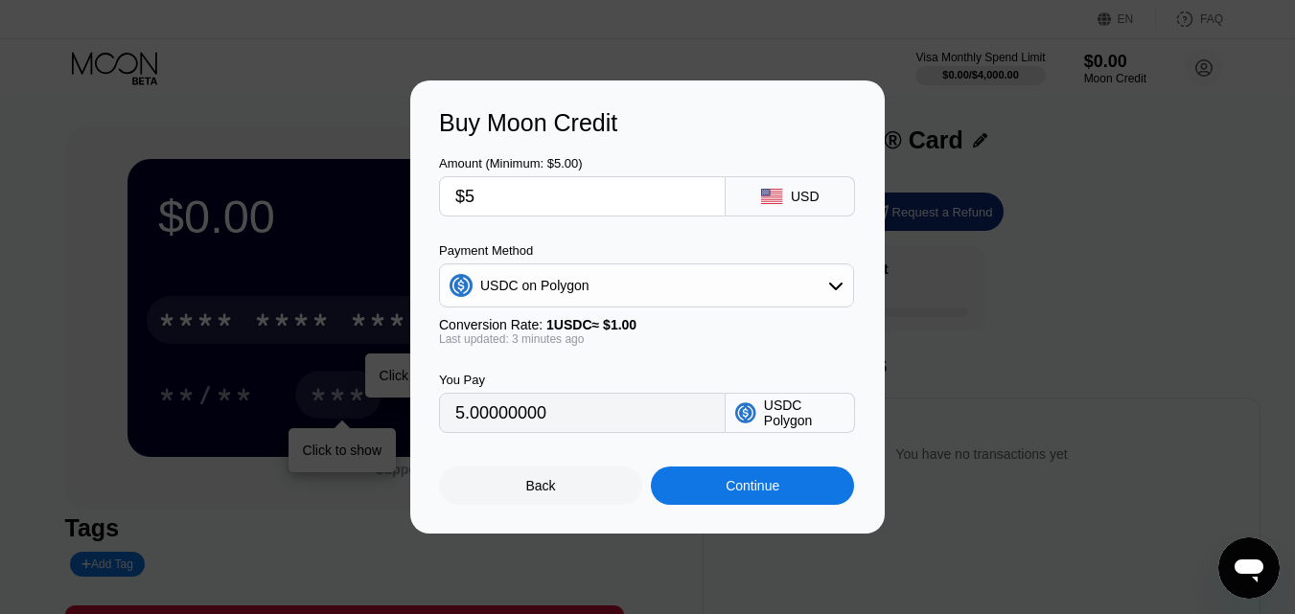
click at [783, 212] on div "USD" at bounding box center [789, 196] width 129 height 40
click at [786, 196] on div "USD" at bounding box center [789, 196] width 129 height 40
click at [617, 197] on input "$5" at bounding box center [582, 196] width 254 height 38
click at [768, 196] on icon at bounding box center [771, 196] width 21 height 15
click at [709, 285] on div "USDC on Polygon" at bounding box center [646, 285] width 413 height 38
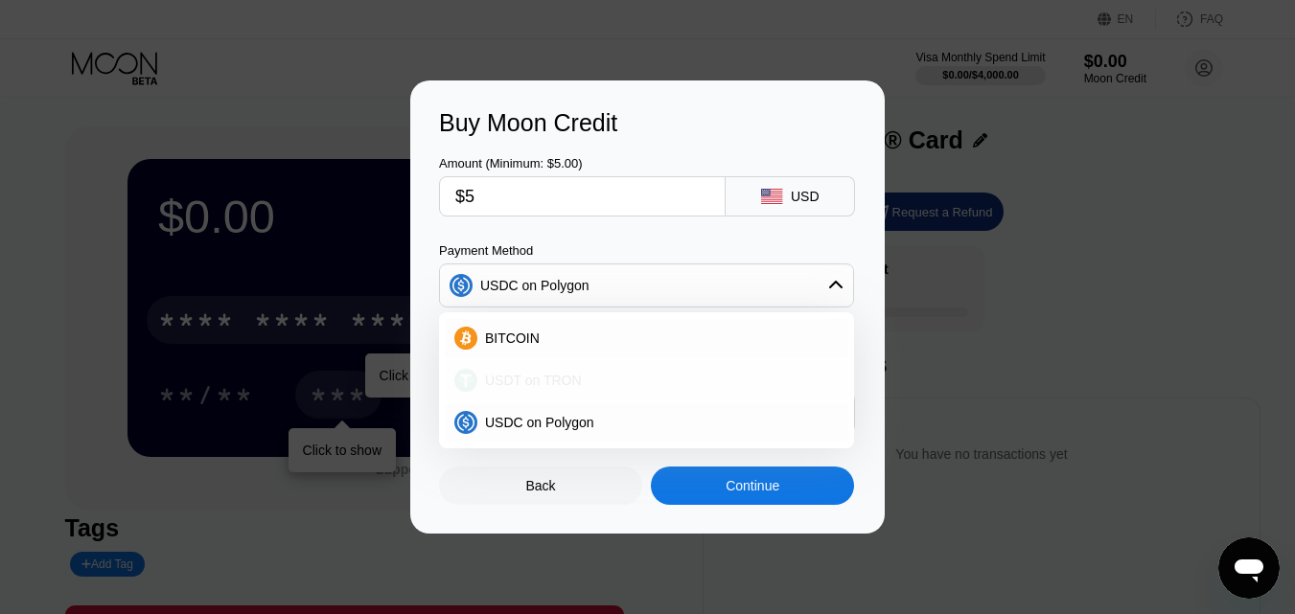
click at [668, 378] on div "USDT on TRON" at bounding box center [657, 380] width 361 height 15
type input "5.05"
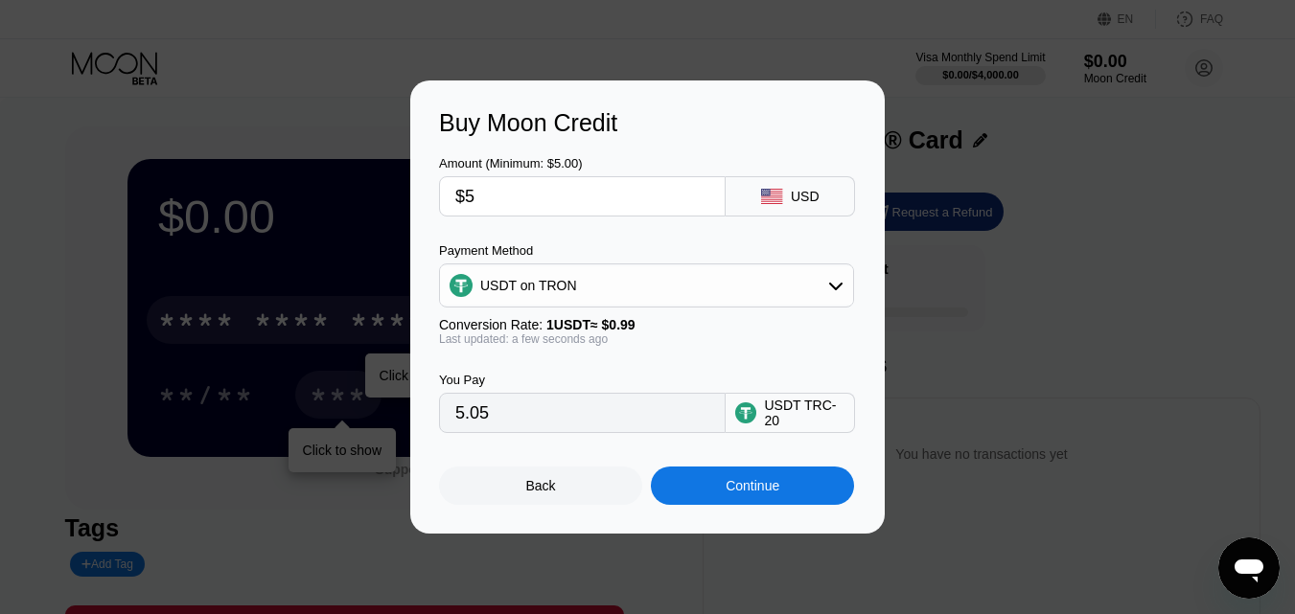
drag, startPoint x: 815, startPoint y: 490, endPoint x: 841, endPoint y: 475, distance: 29.6
click at [816, 490] on div "Continue" at bounding box center [752, 486] width 203 height 38
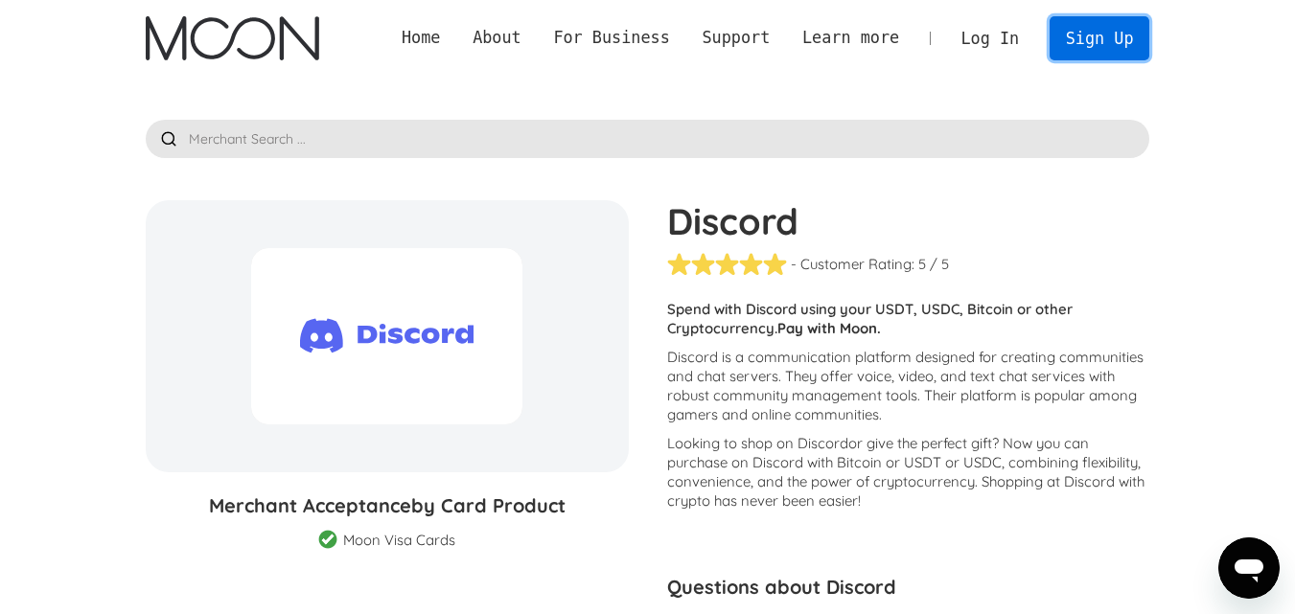
click at [1091, 34] on link "Sign Up" at bounding box center [1099, 37] width 100 height 43
